Goal: Check status: Check status

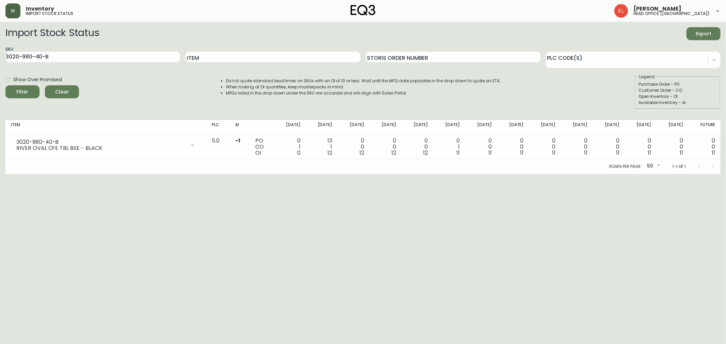
click at [14, 16] on button "button" at bounding box center [12, 10] width 15 height 15
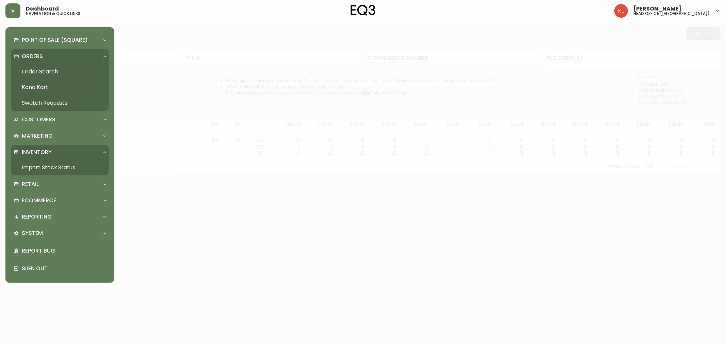
drag, startPoint x: 41, startPoint y: 70, endPoint x: 46, endPoint y: 82, distance: 12.8
click at [40, 70] on link "Order Search" at bounding box center [60, 72] width 98 height 16
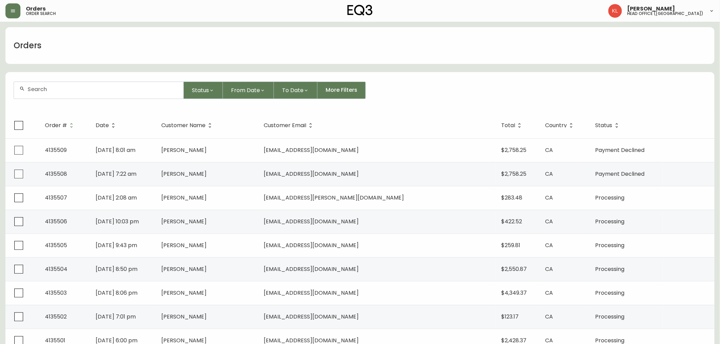
click at [69, 87] on input "text" at bounding box center [103, 89] width 150 height 6
paste input "4132592"
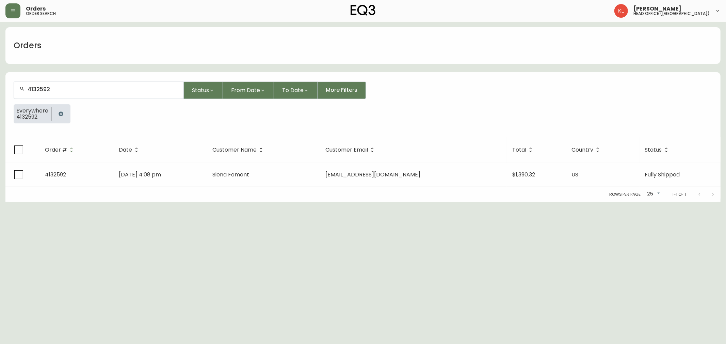
type input "4132592"
click at [148, 188] on div "Rows per page: 25 25 1-1 of 1" at bounding box center [362, 194] width 715 height 15
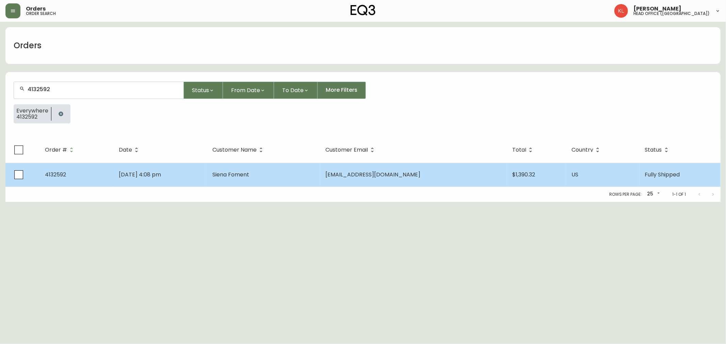
click at [157, 182] on td "[DATE] 4:08 pm" at bounding box center [160, 175] width 94 height 24
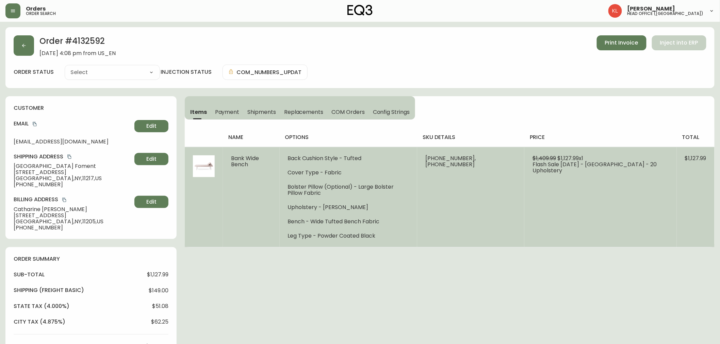
type input "Fully Shipped"
select select "FULLY_SHIPPED"
drag, startPoint x: 597, startPoint y: 158, endPoint x: 575, endPoint y: 157, distance: 21.8
click at [575, 157] on span "$1,127.99 x 1" at bounding box center [570, 158] width 26 height 8
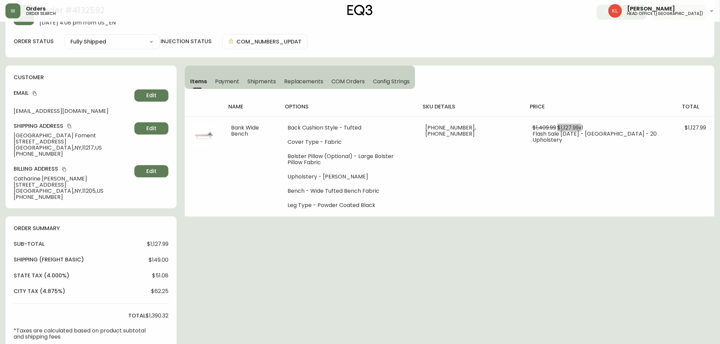
scroll to position [76, 0]
